Goal: Information Seeking & Learning: Learn about a topic

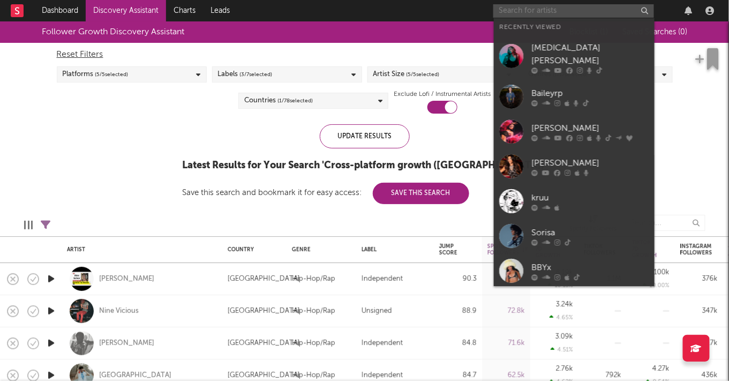
click at [537, 10] on input "text" at bounding box center [573, 10] width 161 height 13
paste input "https://www.tiktok.com/music/She-Pretty-7522699883662542849"
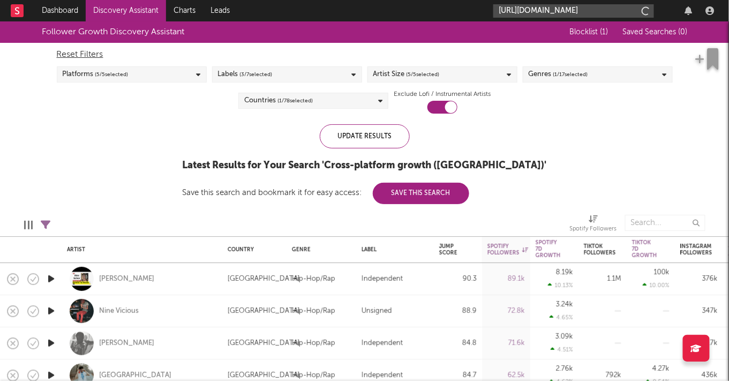
scroll to position [0, 92]
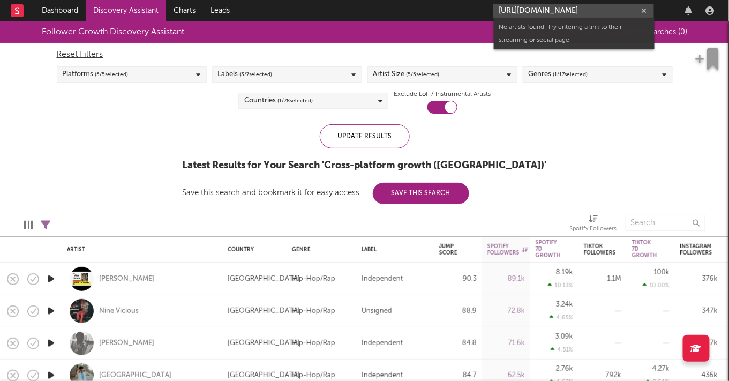
type input "https://www.tiktok.com/music/She-Pretty-7522699883662542849"
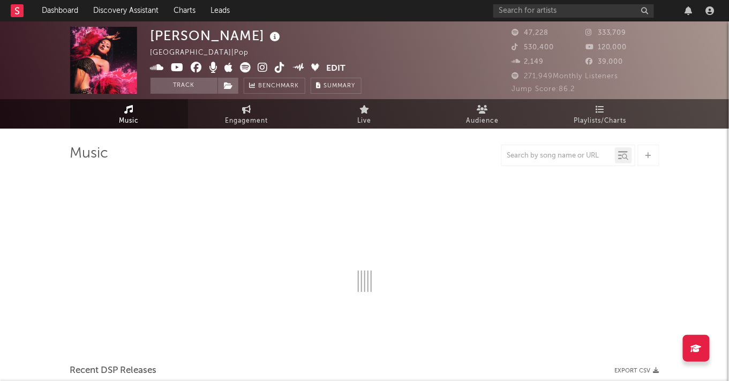
select select "6m"
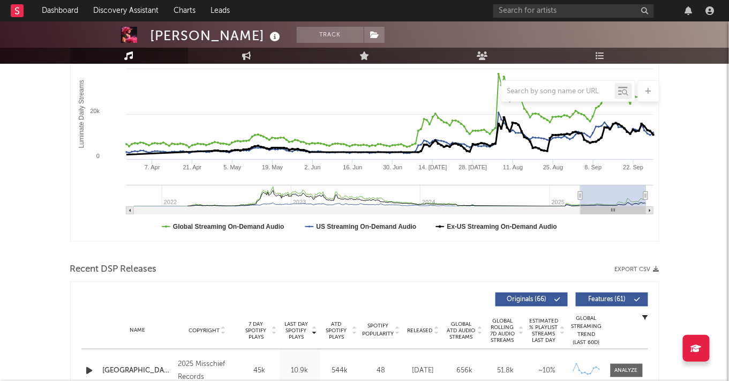
scroll to position [185, 0]
